Goal: Task Accomplishment & Management: Complete application form

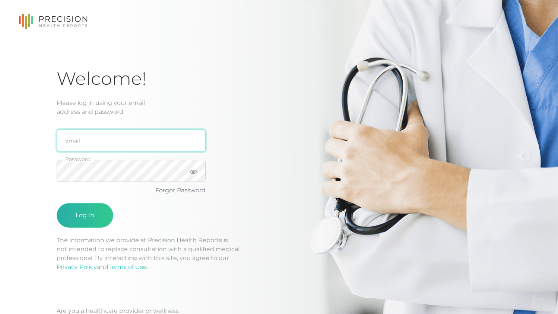
type input "[PERSON_NAME][EMAIL_ADDRESS][DOMAIN_NAME]"
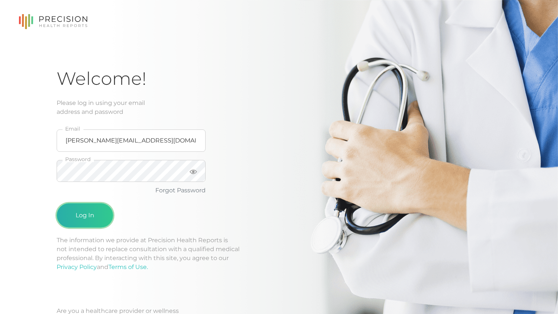
click at [91, 214] on button "Log In" at bounding box center [85, 215] width 57 height 25
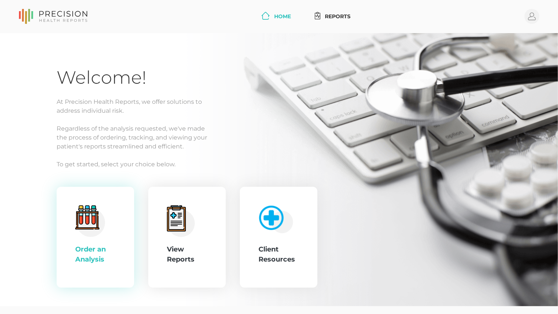
click at [91, 235] on circle at bounding box center [90, 222] width 29 height 29
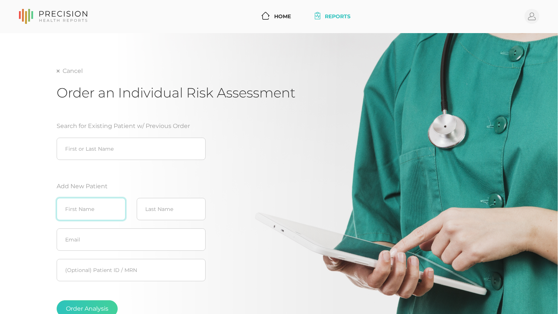
click at [106, 215] on input "text" at bounding box center [91, 209] width 69 height 22
type input "[PERSON_NAME]"
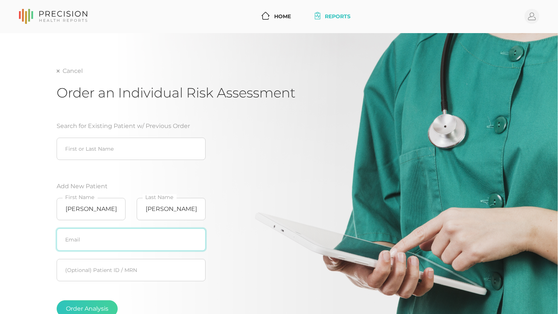
click at [105, 242] on input "text" at bounding box center [131, 240] width 149 height 22
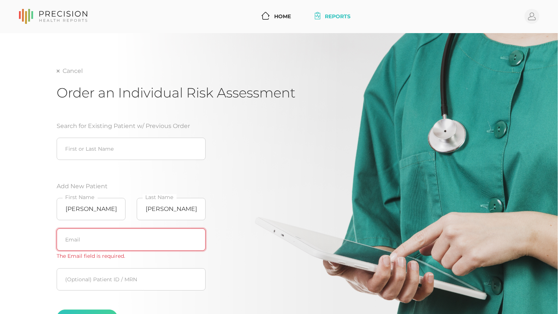
click at [92, 235] on input "text" at bounding box center [131, 240] width 149 height 22
paste input "[PERSON_NAME][EMAIL_ADDRESS][DOMAIN_NAME]"
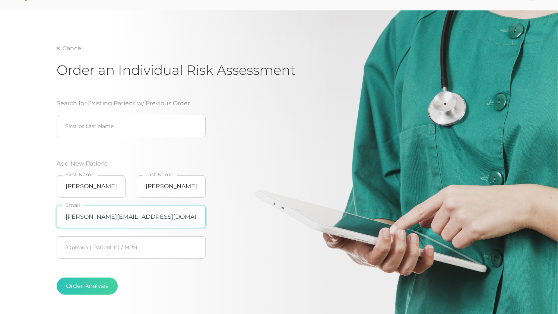
scroll to position [37, 0]
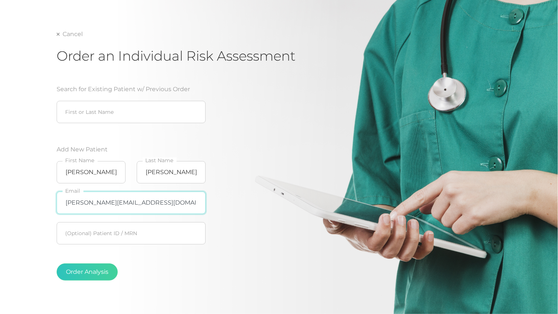
type input "[PERSON_NAME][EMAIL_ADDRESS][DOMAIN_NAME]"
click at [108, 267] on button "Order Analysis" at bounding box center [87, 272] width 61 height 17
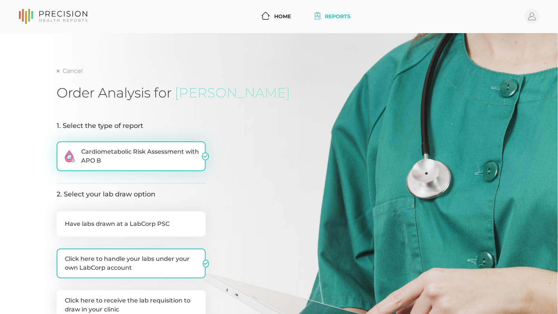
click at [149, 168] on label ".cls-2{fill:#fa759e}.cls-4{fill:#ffd7e5}.cls-8{fill:#3a2c60} Cardiometabolic Ri…" at bounding box center [131, 156] width 149 height 30
click at [63, 149] on input ".cls-2{fill:#fa759e}.cls-4{fill:#ffd7e5}.cls-8{fill:#3a2c60} Cardiometabolic Ri…" at bounding box center [60, 144] width 6 height 7
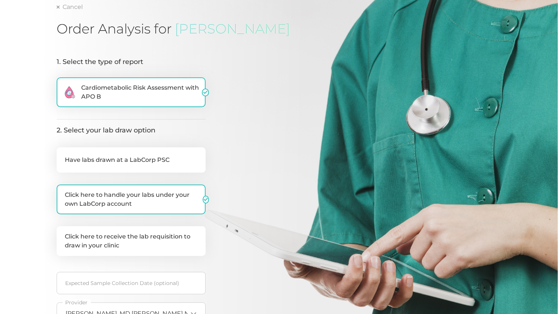
scroll to position [74, 0]
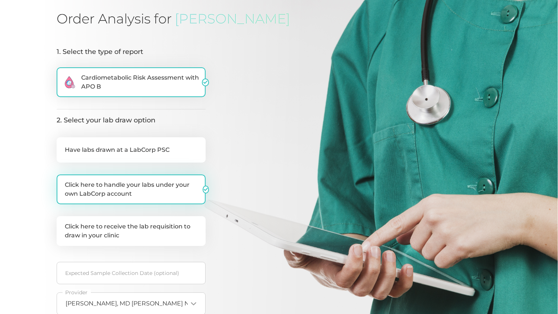
click at [189, 193] on label "Click here to handle your labs under your own LabCorp account" at bounding box center [131, 190] width 149 height 30
click at [63, 182] on input "Click here to handle your labs under your own LabCorp account" at bounding box center [60, 178] width 6 height 7
checkbox input "false"
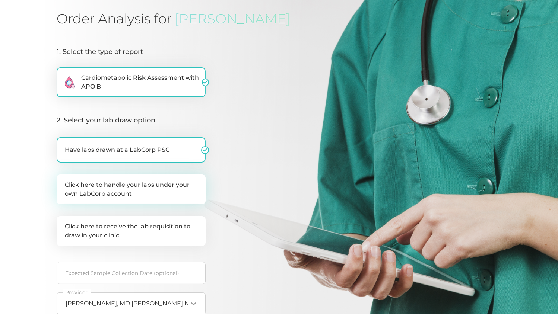
checkbox input "true"
click at [189, 193] on label "Click here to handle your labs under your own LabCorp account" at bounding box center [131, 190] width 149 height 30
click at [63, 182] on input "Click here to handle your labs under your own LabCorp account" at bounding box center [60, 178] width 6 height 7
checkbox input "true"
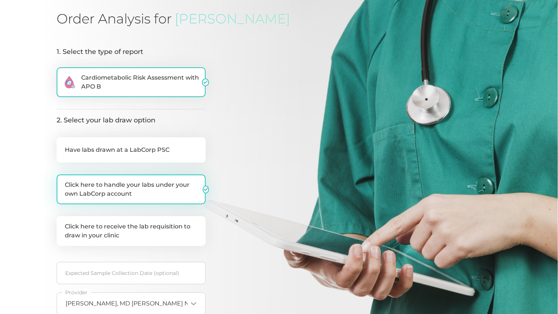
checkbox input "false"
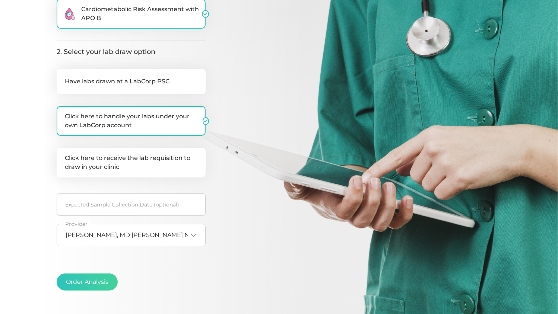
scroll to position [149, 0]
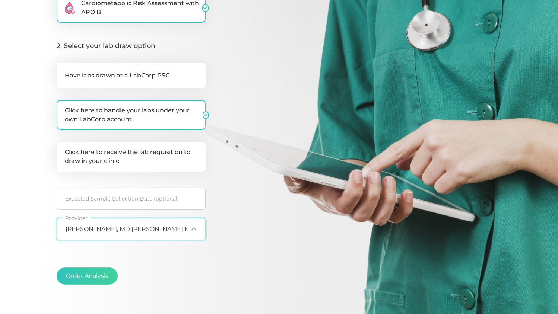
click at [116, 224] on div "[PERSON_NAME], MD [PERSON_NAME] NPI35013330 Loading..." at bounding box center [131, 229] width 149 height 22
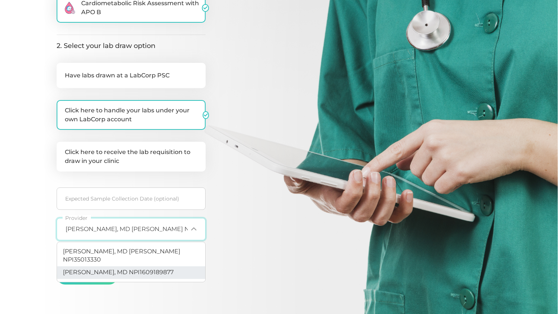
click at [130, 269] on span "[PERSON_NAME], MD NPI1609189877" at bounding box center [118, 272] width 111 height 7
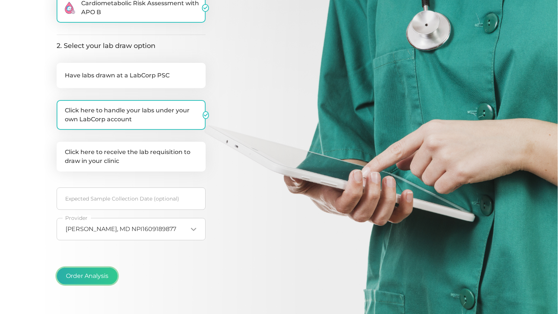
click at [94, 273] on button "Order Analysis" at bounding box center [87, 276] width 61 height 17
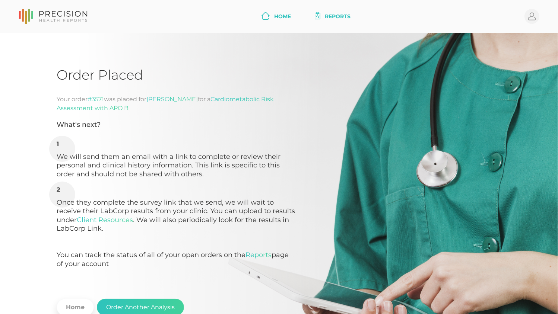
click at [277, 12] on link "Home" at bounding box center [275, 17] width 35 height 14
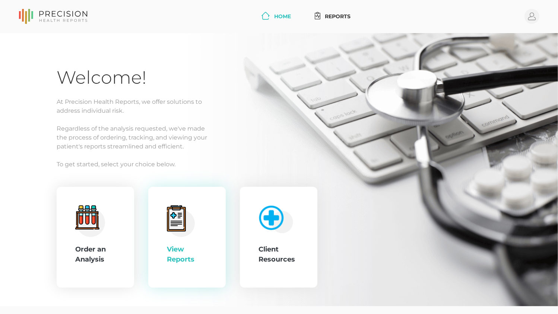
click at [164, 246] on div "View Reports" at bounding box center [186, 237] width 77 height 101
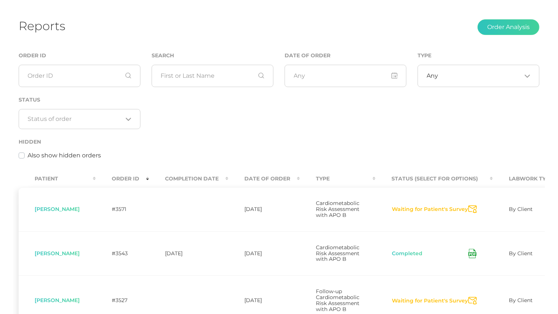
scroll to position [74, 0]
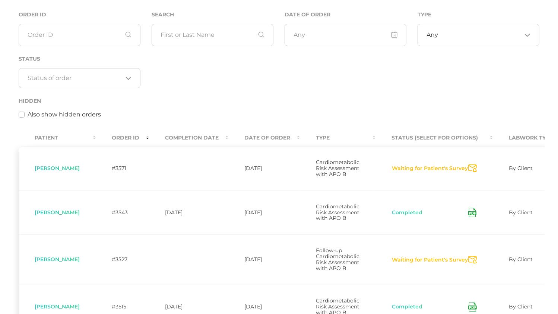
click at [472, 172] on icon "Send Notification" at bounding box center [472, 169] width 9 height 8
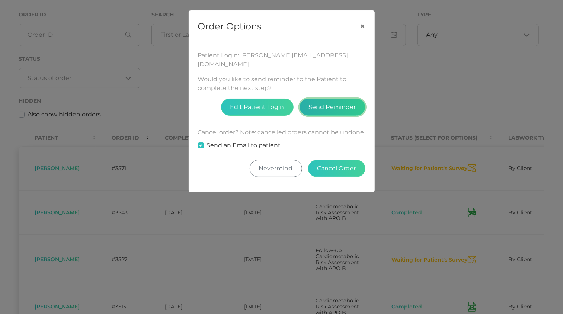
click at [336, 99] on button "Send Reminder" at bounding box center [333, 107] width 66 height 17
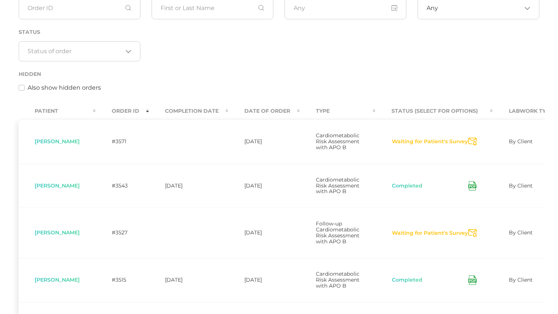
scroll to position [111, 0]
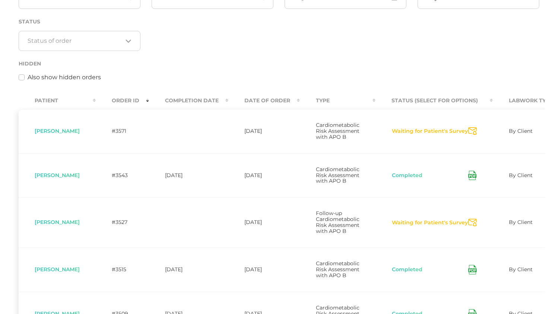
click at [470, 227] on icon "Send Notification" at bounding box center [472, 223] width 9 height 8
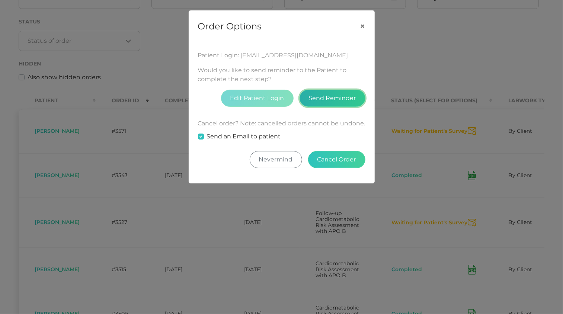
click at [350, 98] on button "Send Reminder" at bounding box center [333, 98] width 66 height 17
